Goal: Information Seeking & Learning: Understand process/instructions

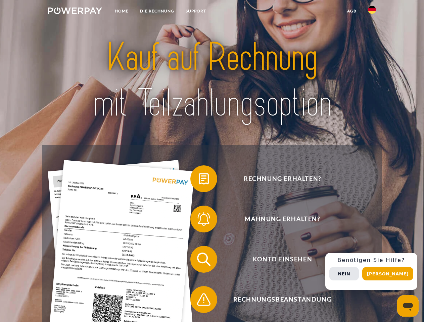
click at [75, 12] on img at bounding box center [75, 10] width 54 height 7
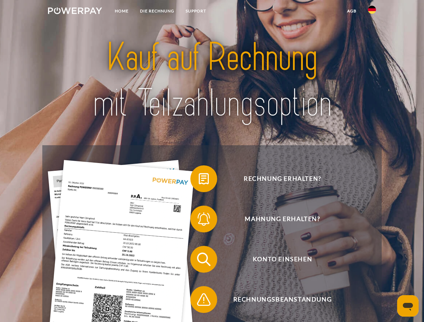
click at [372, 12] on img at bounding box center [372, 10] width 8 height 8
click at [351, 11] on link "agb" at bounding box center [351, 11] width 21 height 12
click at [199, 180] on span at bounding box center [194, 179] width 34 height 34
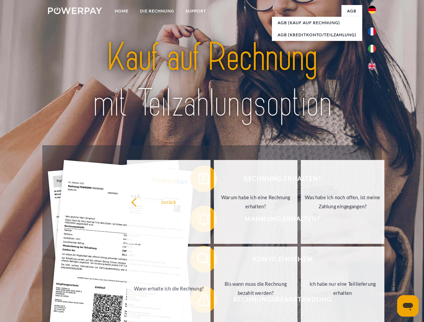
click at [199, 220] on div "Rechnung erhalten? Mahnung erhalten? Konto einsehen" at bounding box center [211, 279] width 339 height 268
click at [214, 261] on link "Bis wann muss die Rechnung bezahlt werden?" at bounding box center [256, 289] width 84 height 84
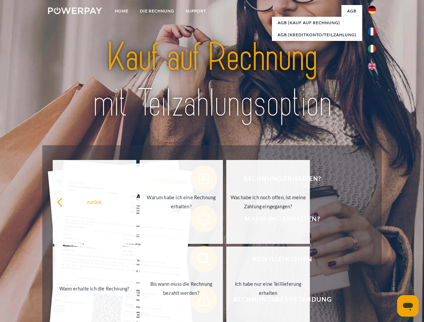
click at [199, 301] on span at bounding box center [194, 300] width 34 height 34
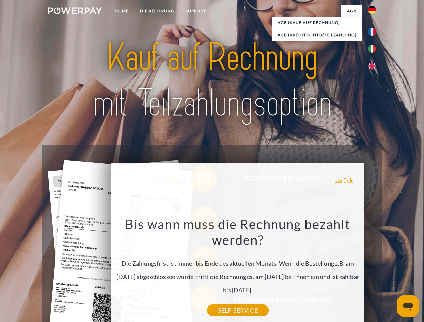
click at [373, 271] on div "Rechnung erhalten? Mahnung erhalten? Konto einsehen" at bounding box center [211, 279] width 339 height 268
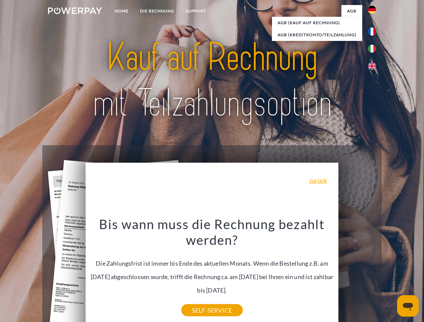
click at [357, 273] on span "Konto einsehen" at bounding box center [282, 259] width 164 height 27
click at [390, 274] on header "Home DIE RECHNUNG SUPPORT" at bounding box center [212, 231] width 424 height 463
